Goal: Information Seeking & Learning: Learn about a topic

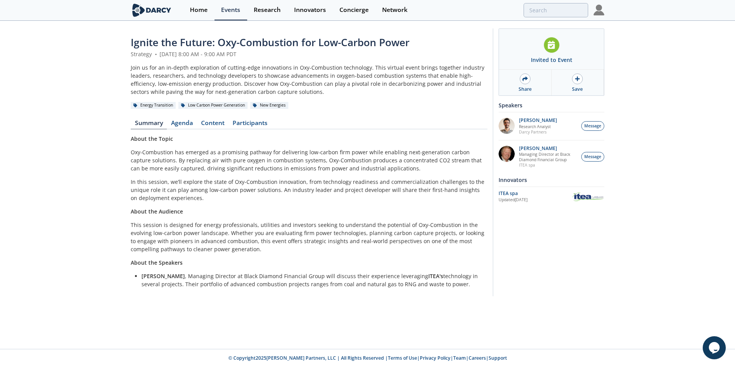
click at [372, 217] on div "About the Topic Oxy-Combustion has emerged as a promising pathway for deliverin…" at bounding box center [309, 211] width 357 height 153
click at [174, 121] on link "Agenda" at bounding box center [182, 124] width 30 height 9
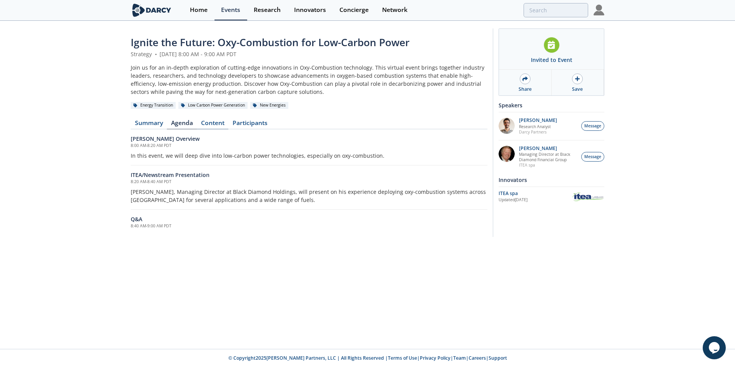
click at [218, 126] on link "Content" at bounding box center [213, 124] width 32 height 9
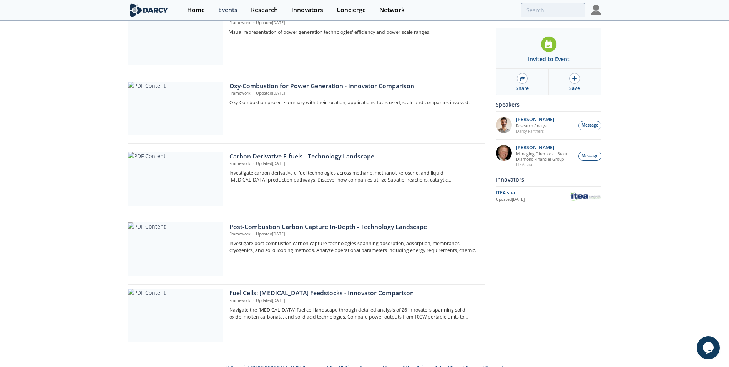
scroll to position [419, 0]
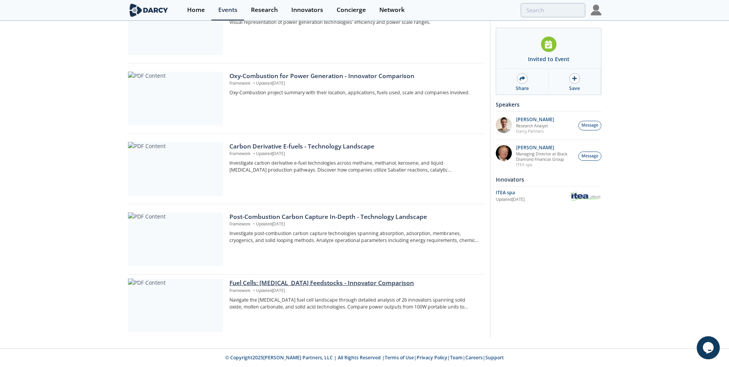
click at [260, 284] on div "Fuel Cells: [MEDICAL_DATA] Feedstocks - Innovator Comparison" at bounding box center [353, 282] width 249 height 9
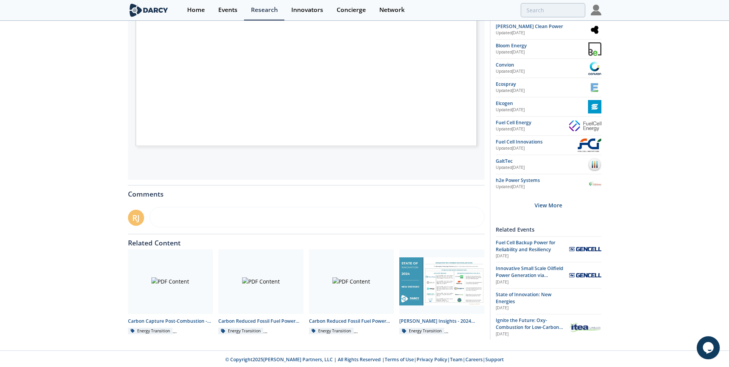
scroll to position [238, 0]
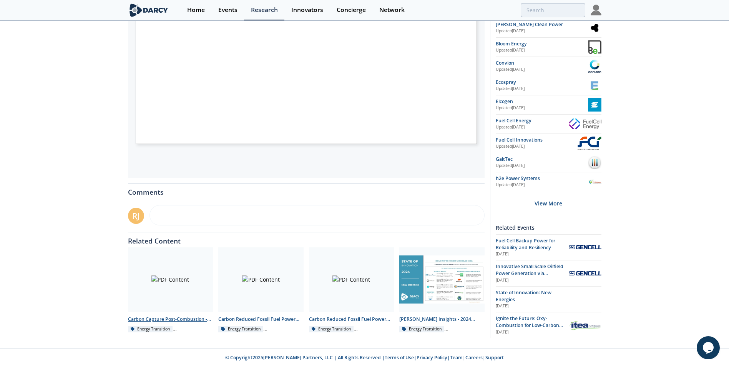
click at [172, 286] on div at bounding box center [170, 279] width 85 height 65
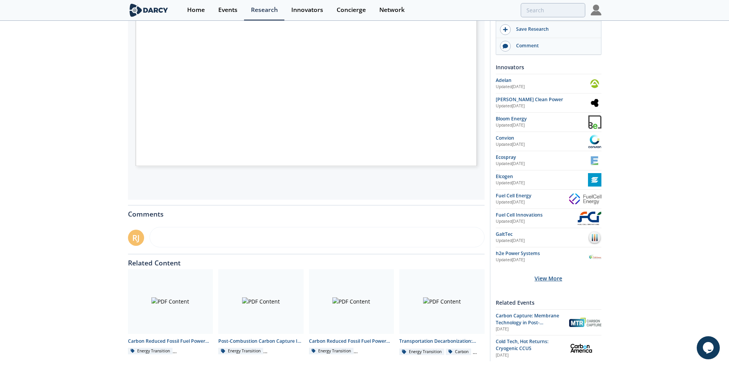
scroll to position [239, 0]
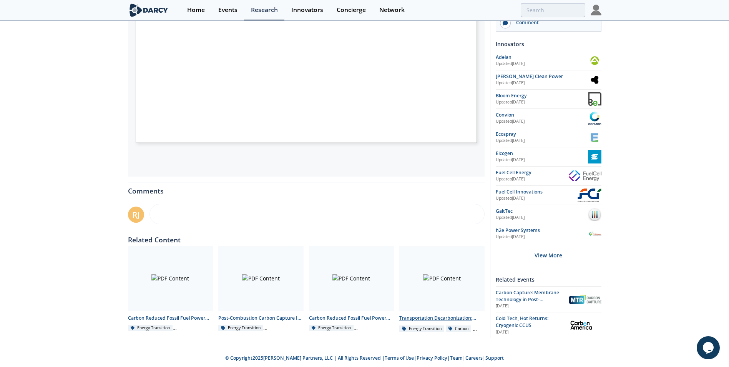
click at [461, 292] on div at bounding box center [441, 278] width 85 height 65
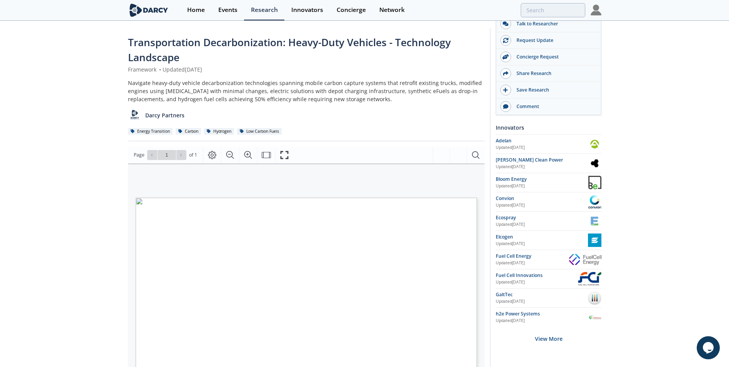
scroll to position [115, 0]
